Goal: Information Seeking & Learning: Learn about a topic

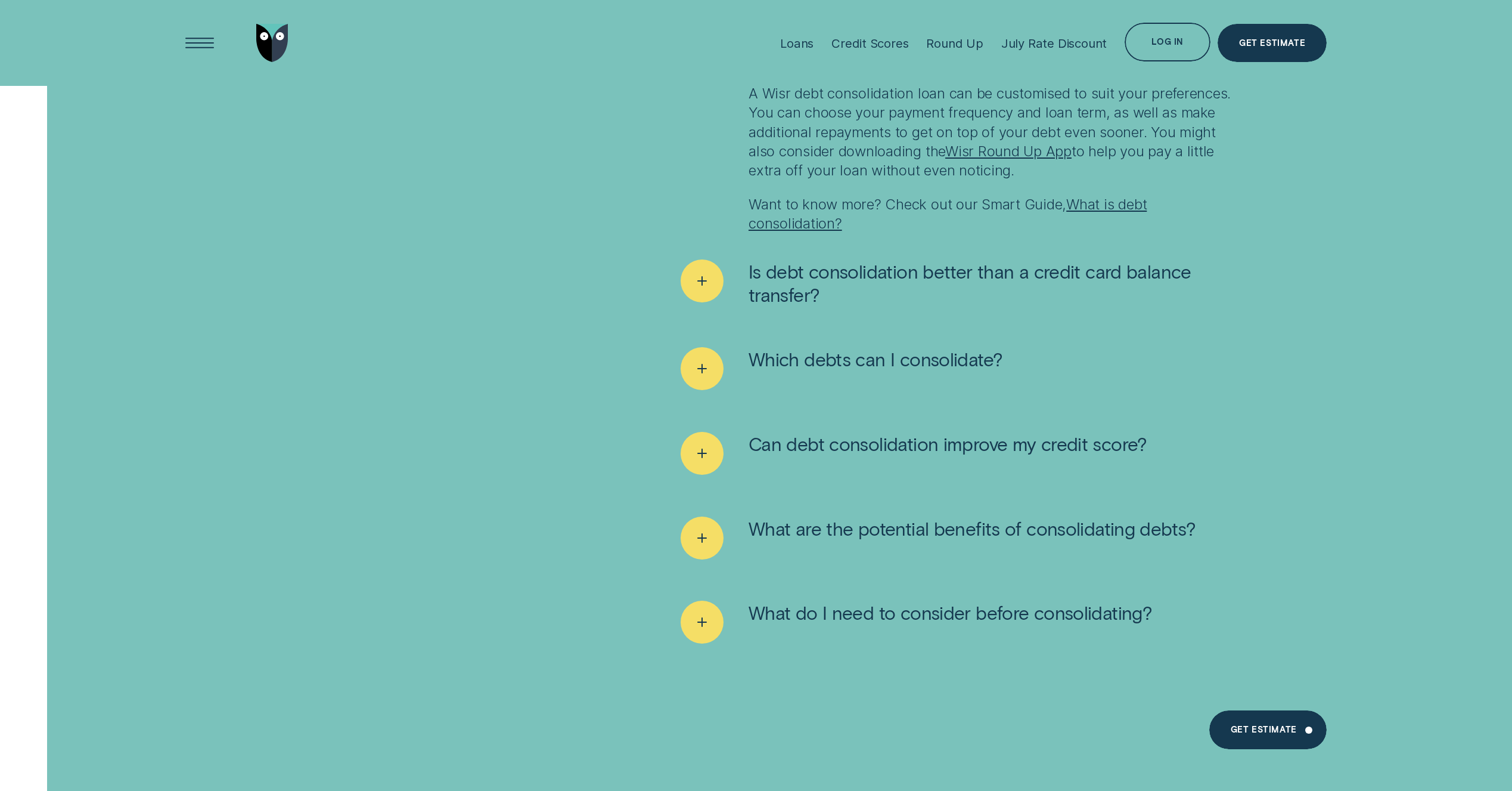
scroll to position [8987, 0]
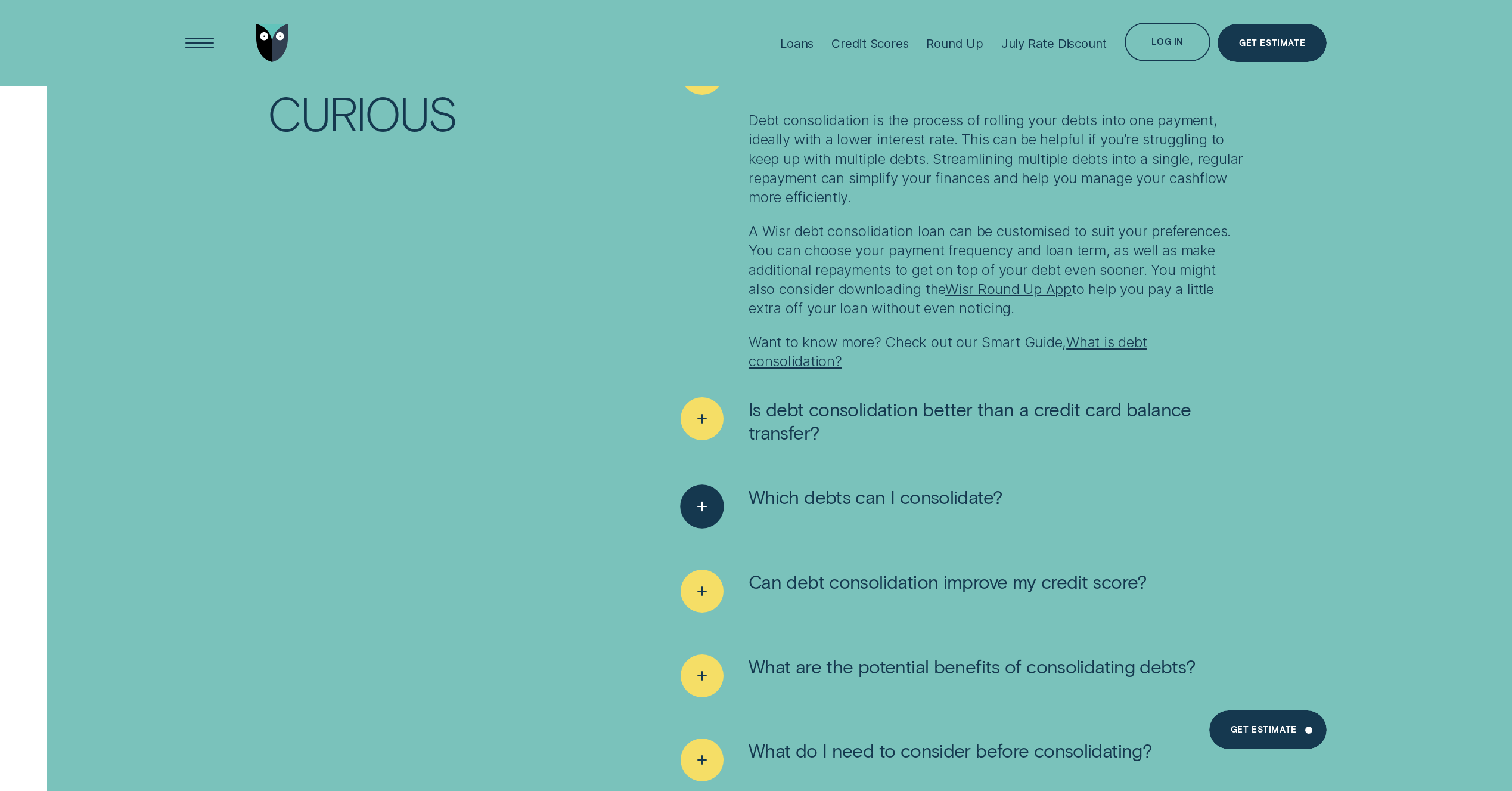
click at [703, 505] on icon "See more" at bounding box center [703, 506] width 22 height 19
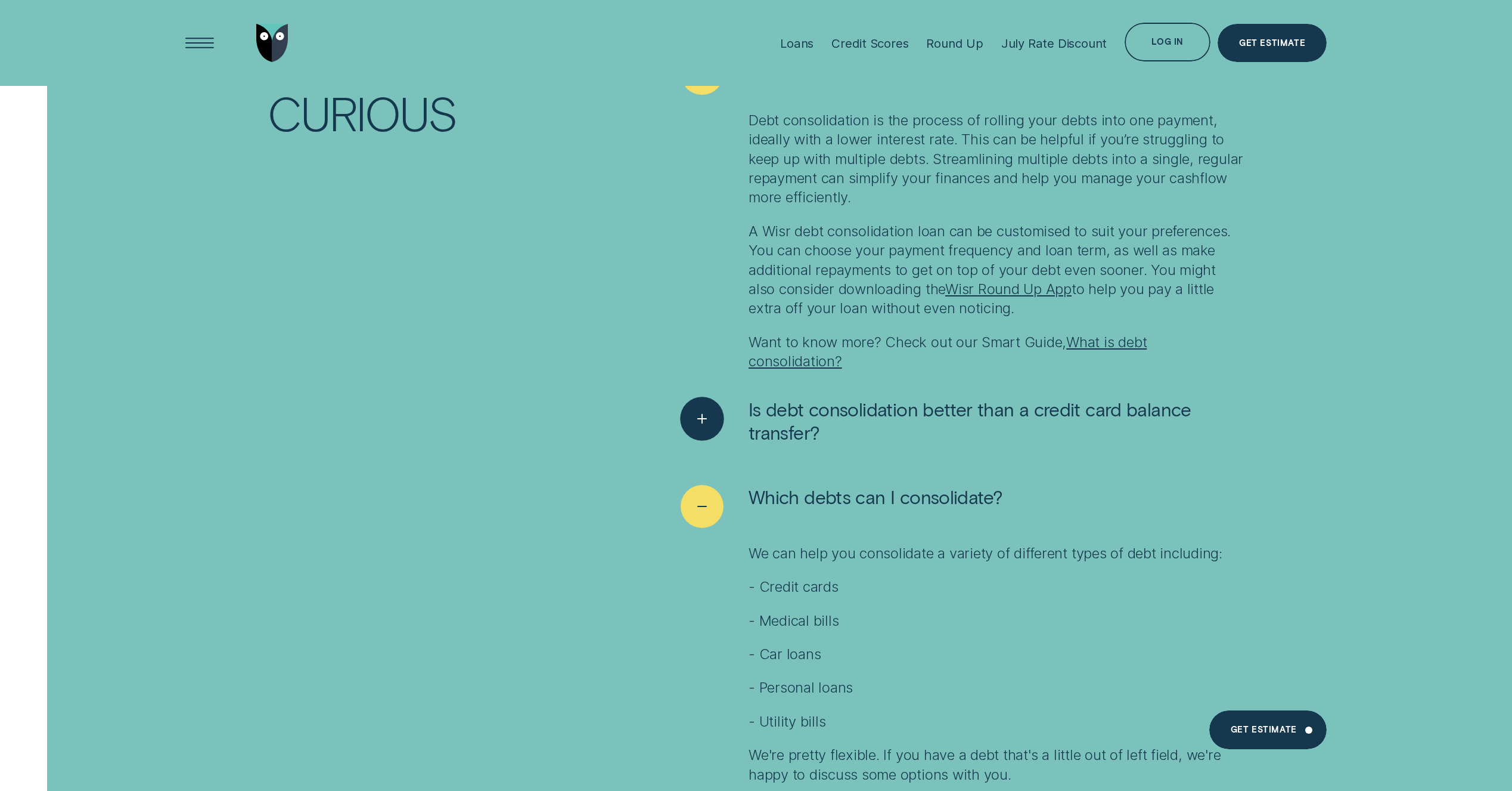
click at [694, 417] on icon "See more" at bounding box center [703, 418] width 22 height 19
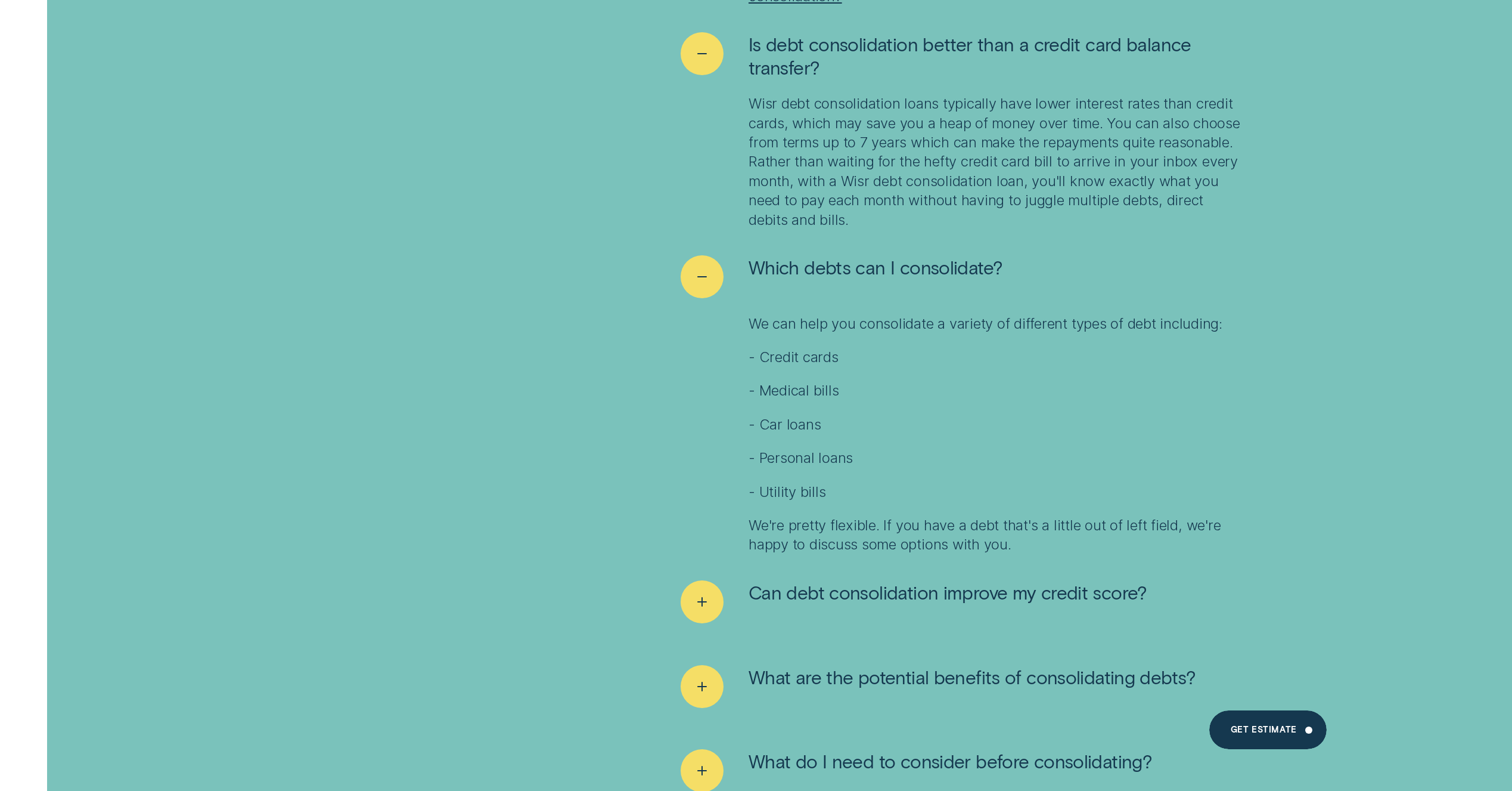
scroll to position [9364, 0]
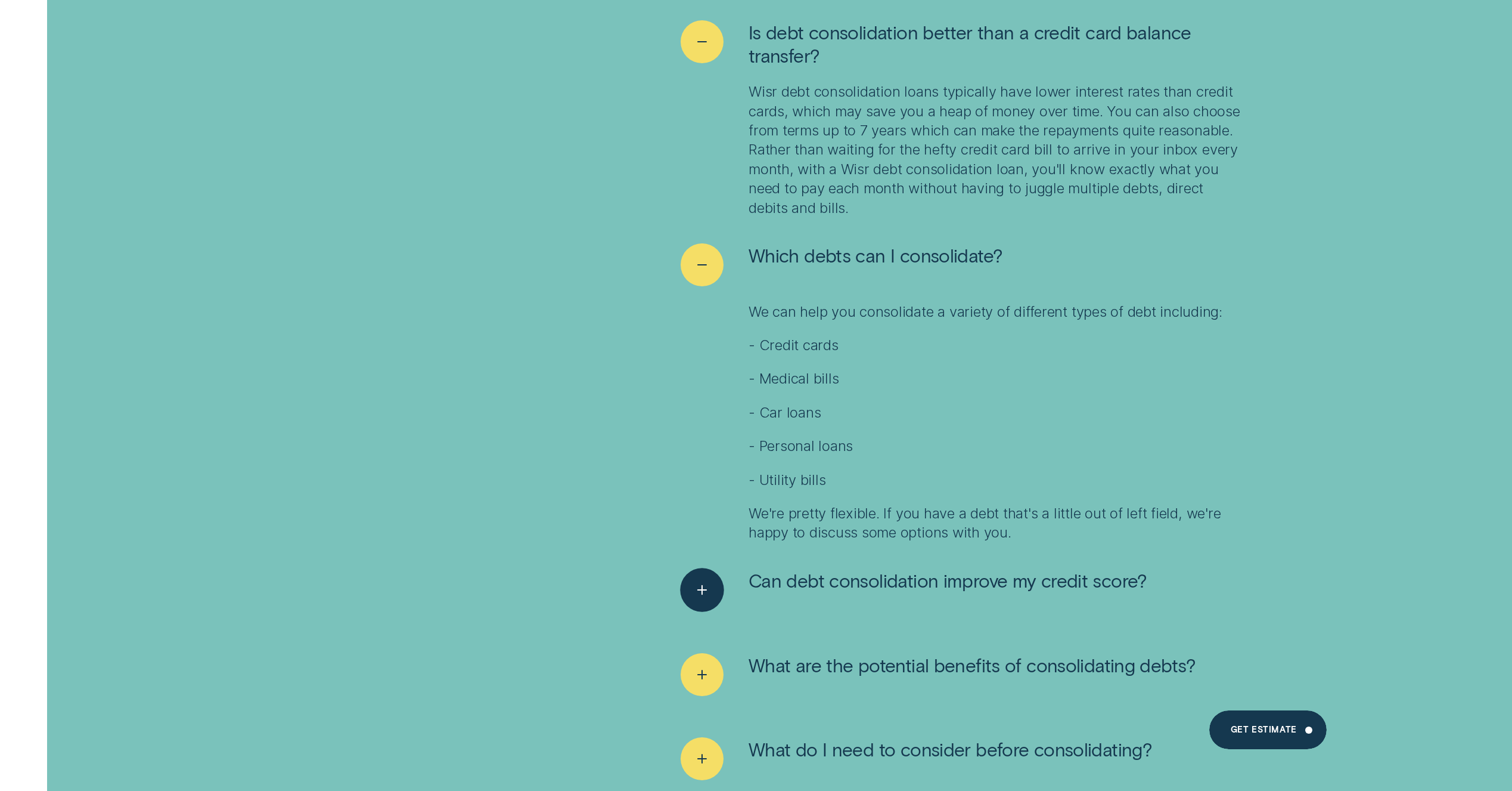
click at [712, 576] on div "See more" at bounding box center [701, 589] width 44 height 44
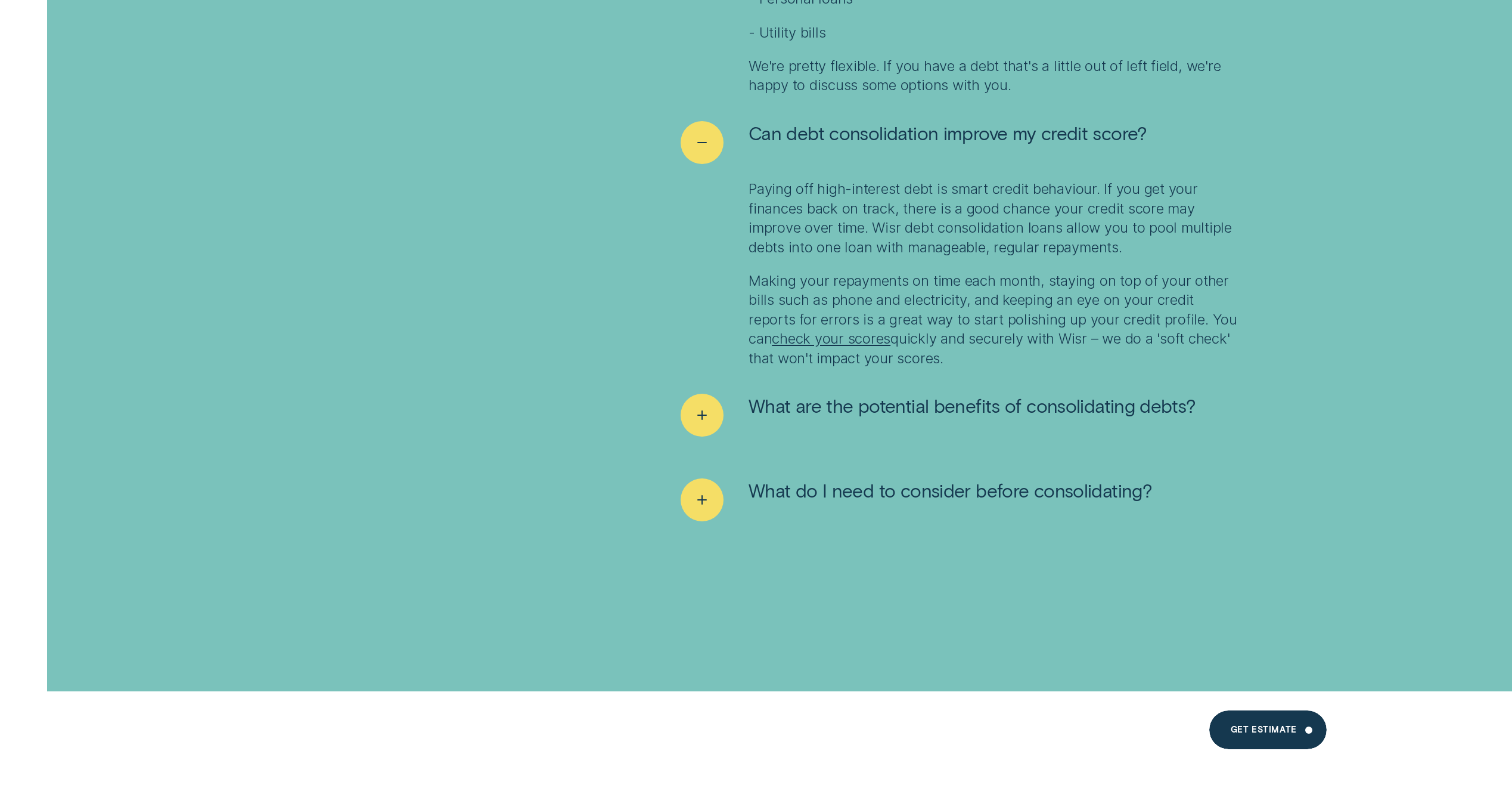
scroll to position [9831, 0]
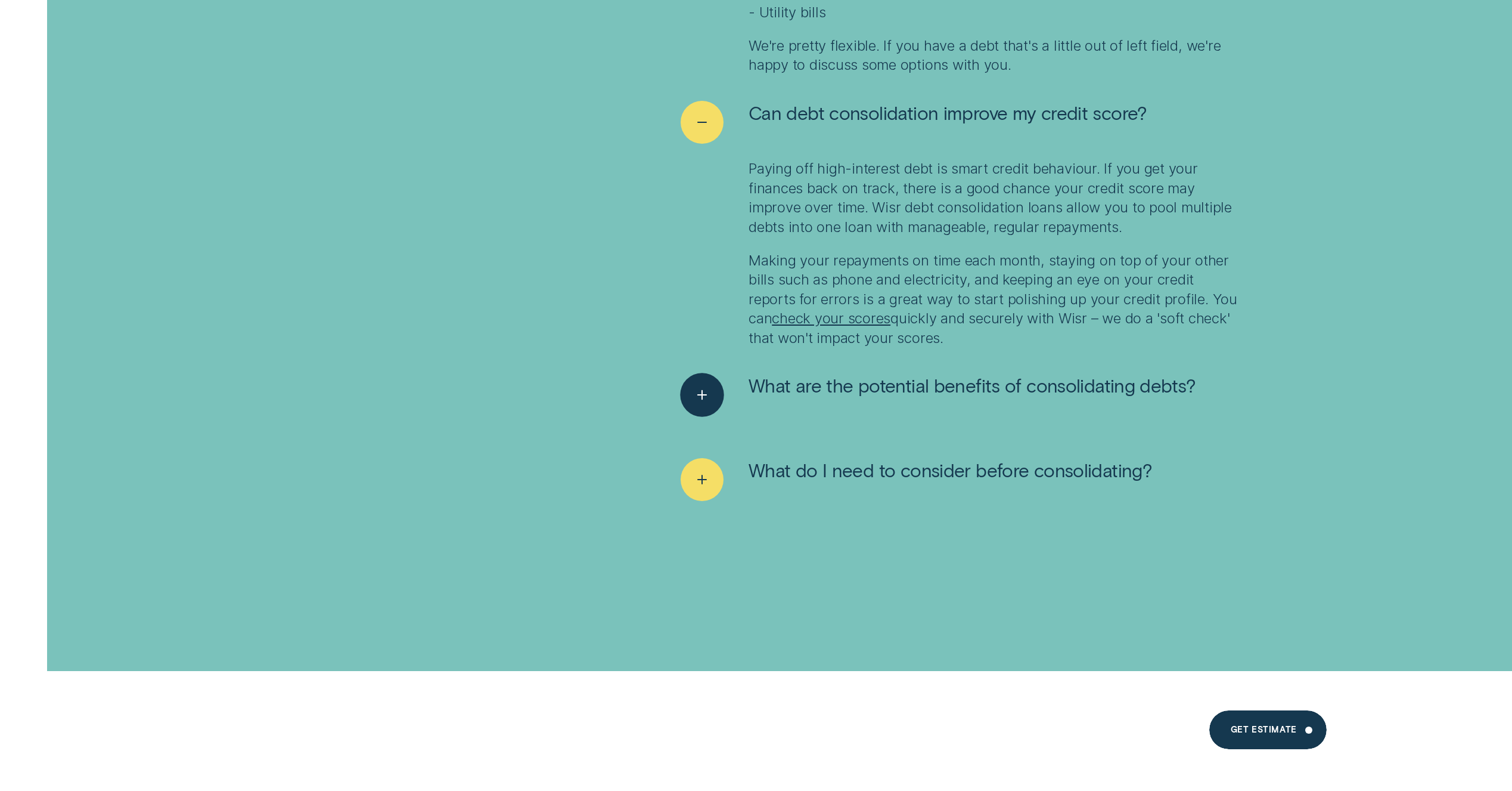
click at [706, 387] on icon "See more" at bounding box center [703, 395] width 22 height 19
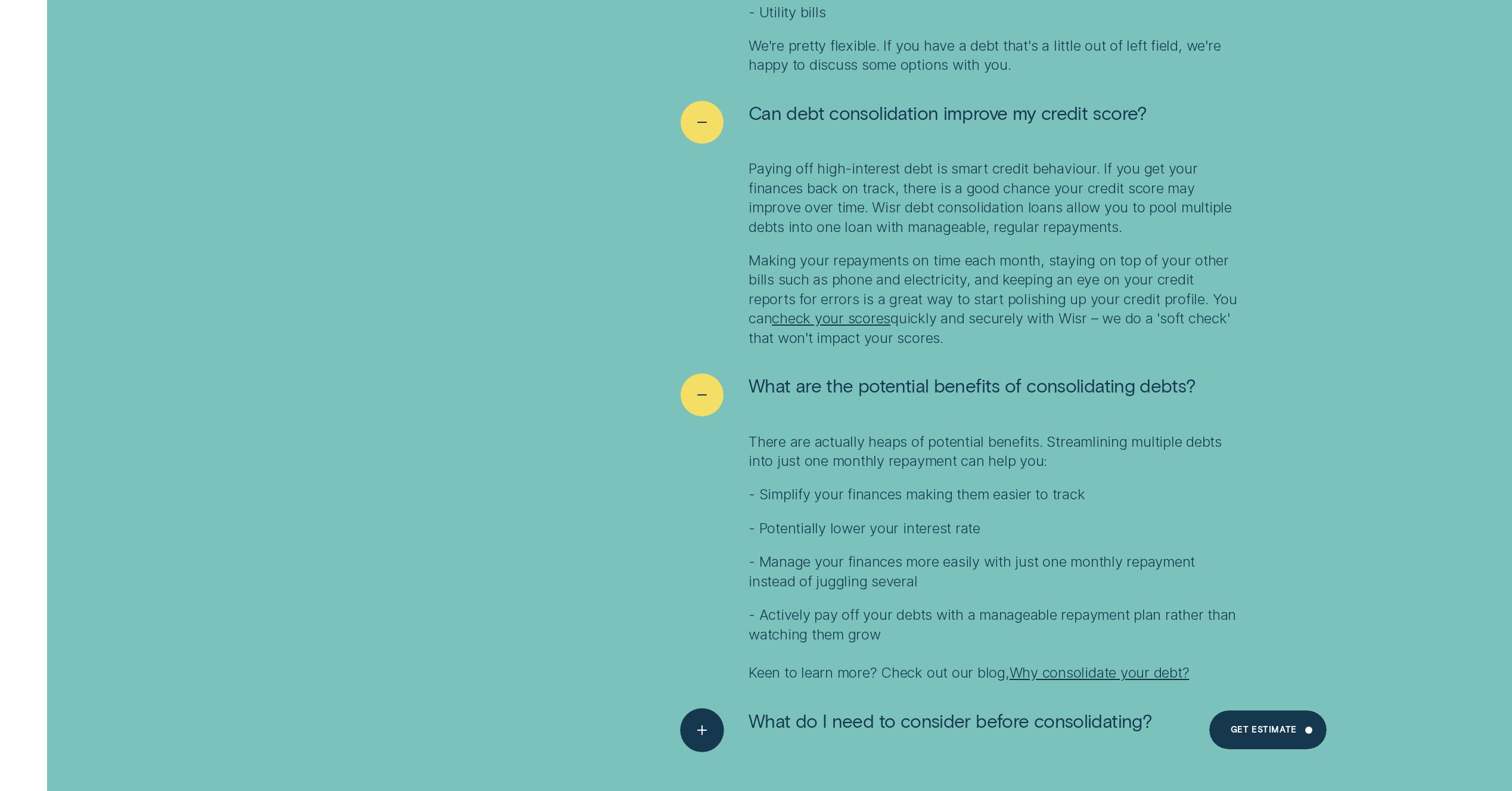
click at [708, 727] on icon "See more" at bounding box center [703, 730] width 22 height 19
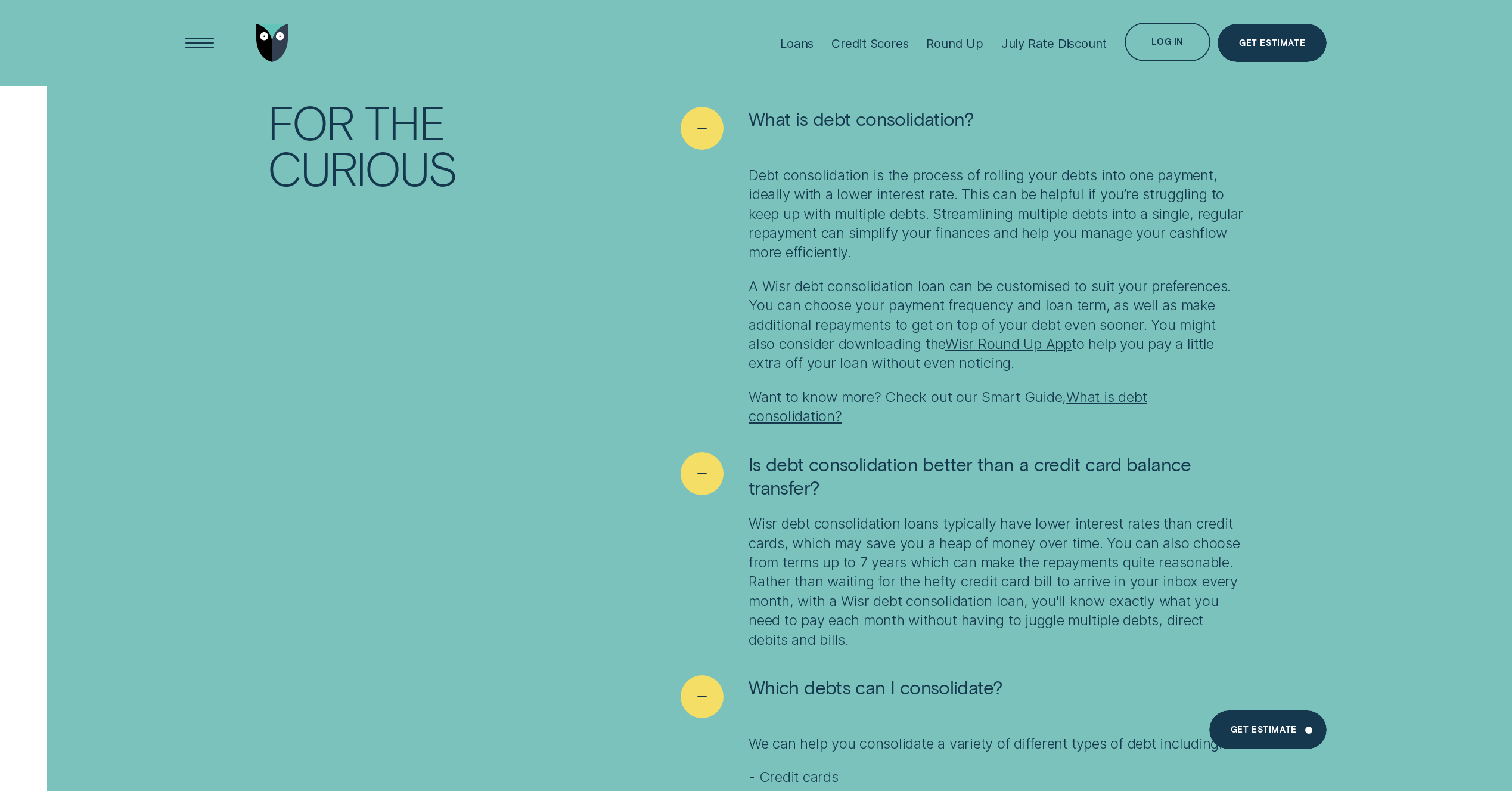
scroll to position [8906, 0]
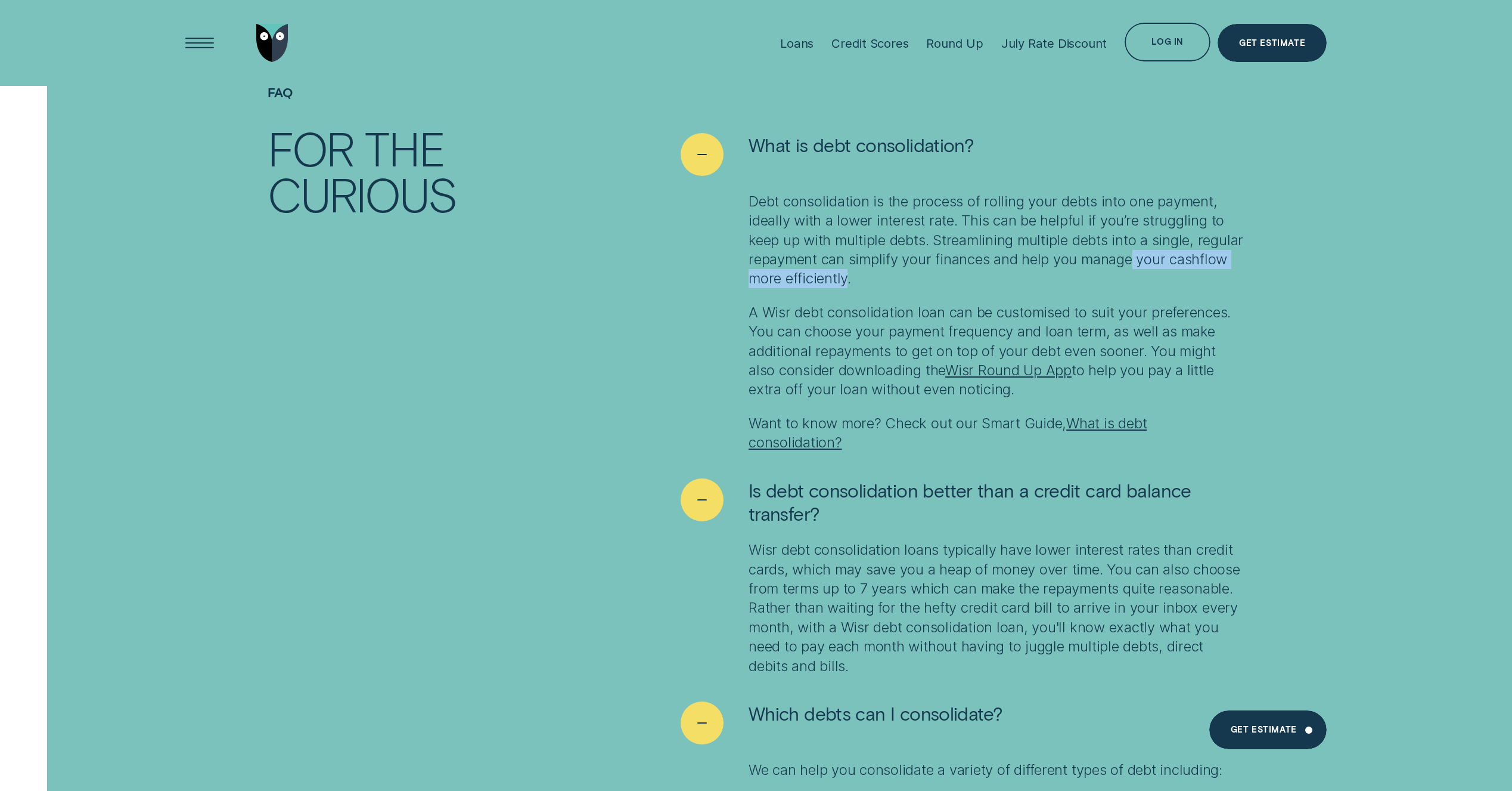
drag, startPoint x: 910, startPoint y: 276, endPoint x: 1172, endPoint y: 258, distance: 262.6
click at [1172, 258] on p "Debt consolidation is the process of rolling your debts into one payment, ideal…" at bounding box center [996, 240] width 496 height 96
drag, startPoint x: 1013, startPoint y: 428, endPoint x: 951, endPoint y: 427, distance: 62.0
click at [951, 427] on p "Want to know more? Check out our Smart Guide, What is debt consolidation?" at bounding box center [996, 433] width 496 height 39
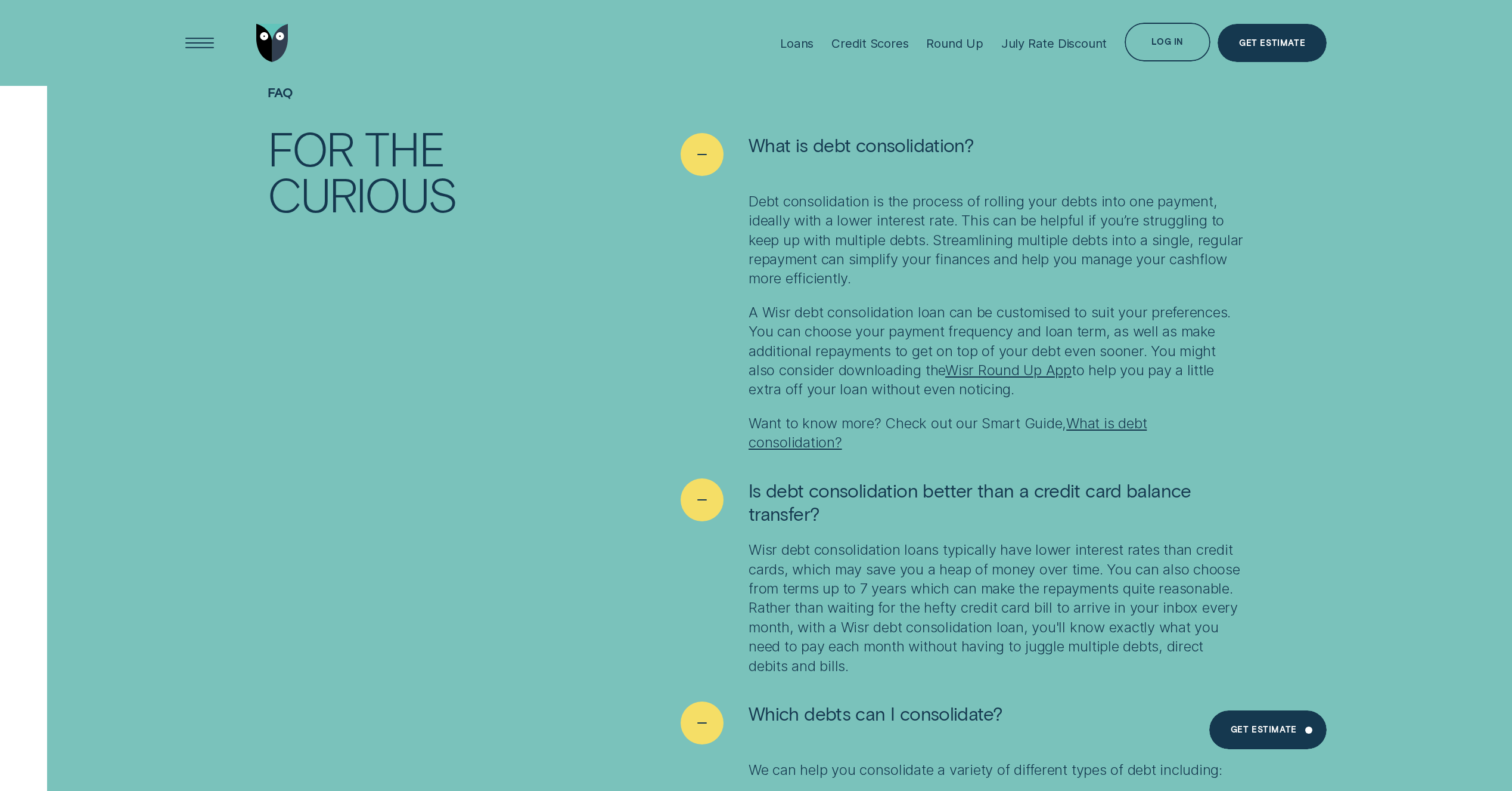
click at [1120, 420] on link "What is debt consolidation?" at bounding box center [947, 432] width 398 height 37
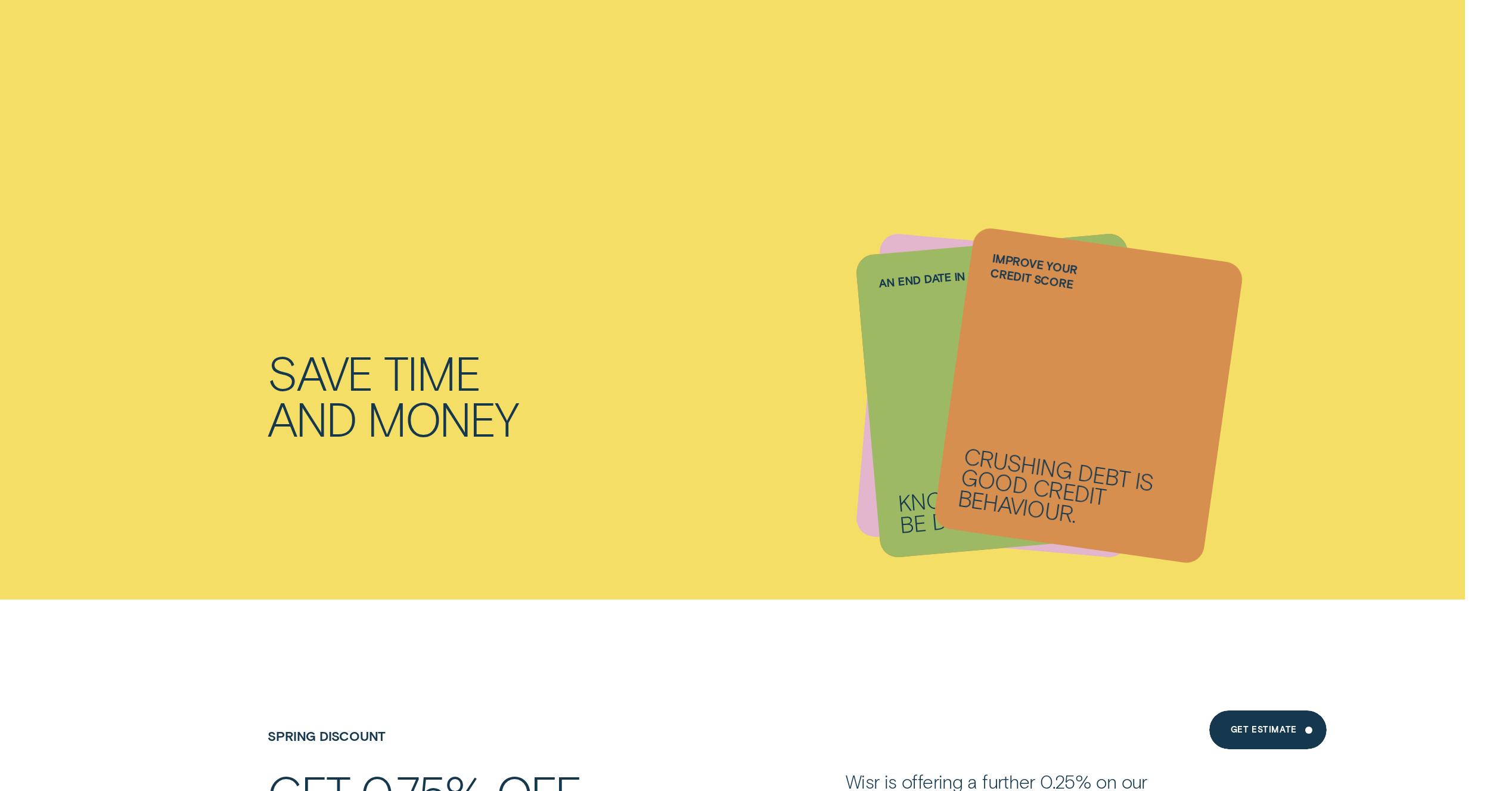
scroll to position [2018, 0]
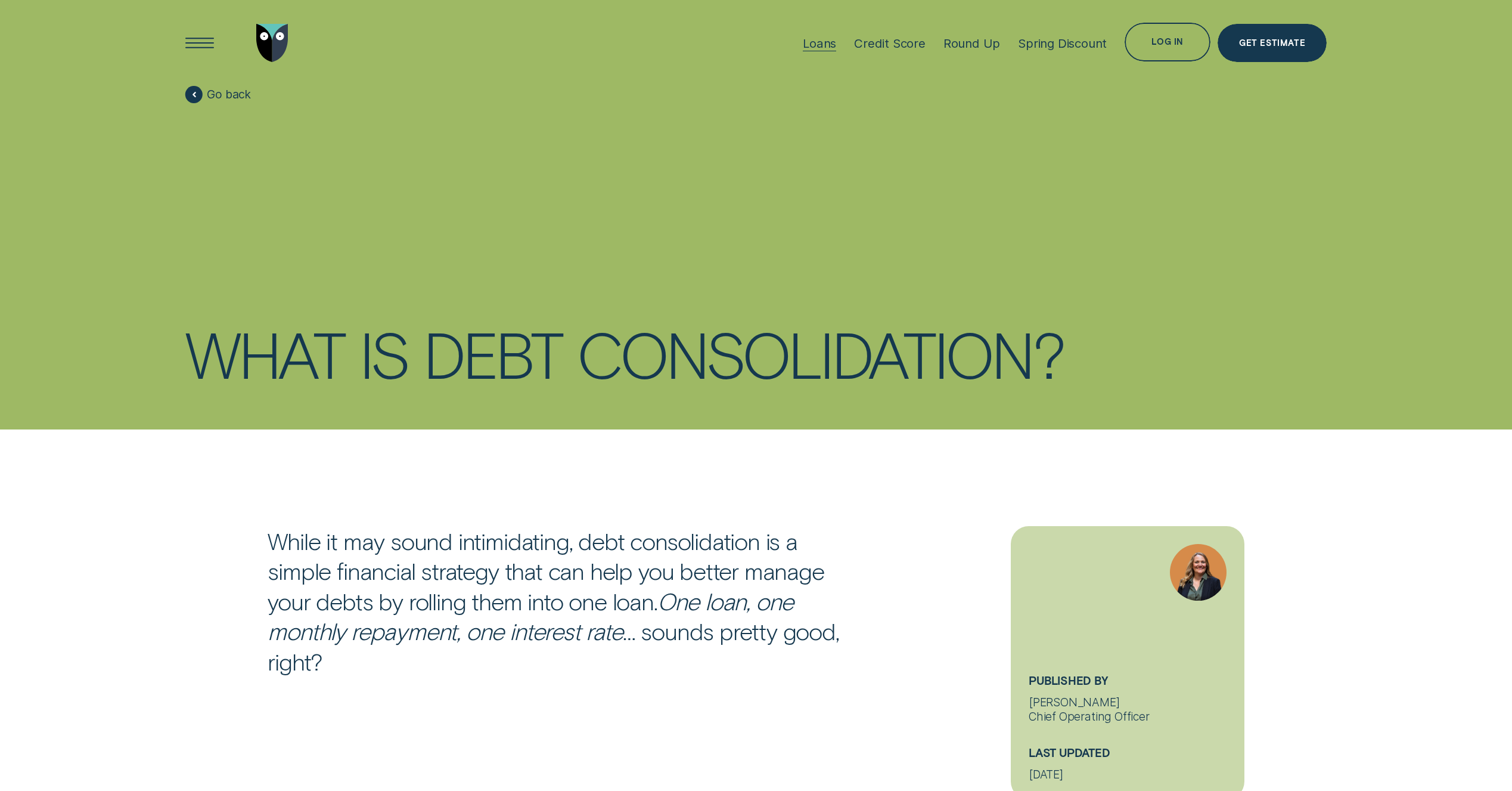
click at [828, 51] on div at bounding box center [820, 51] width 33 height 1
